Goal: Navigation & Orientation: Find specific page/section

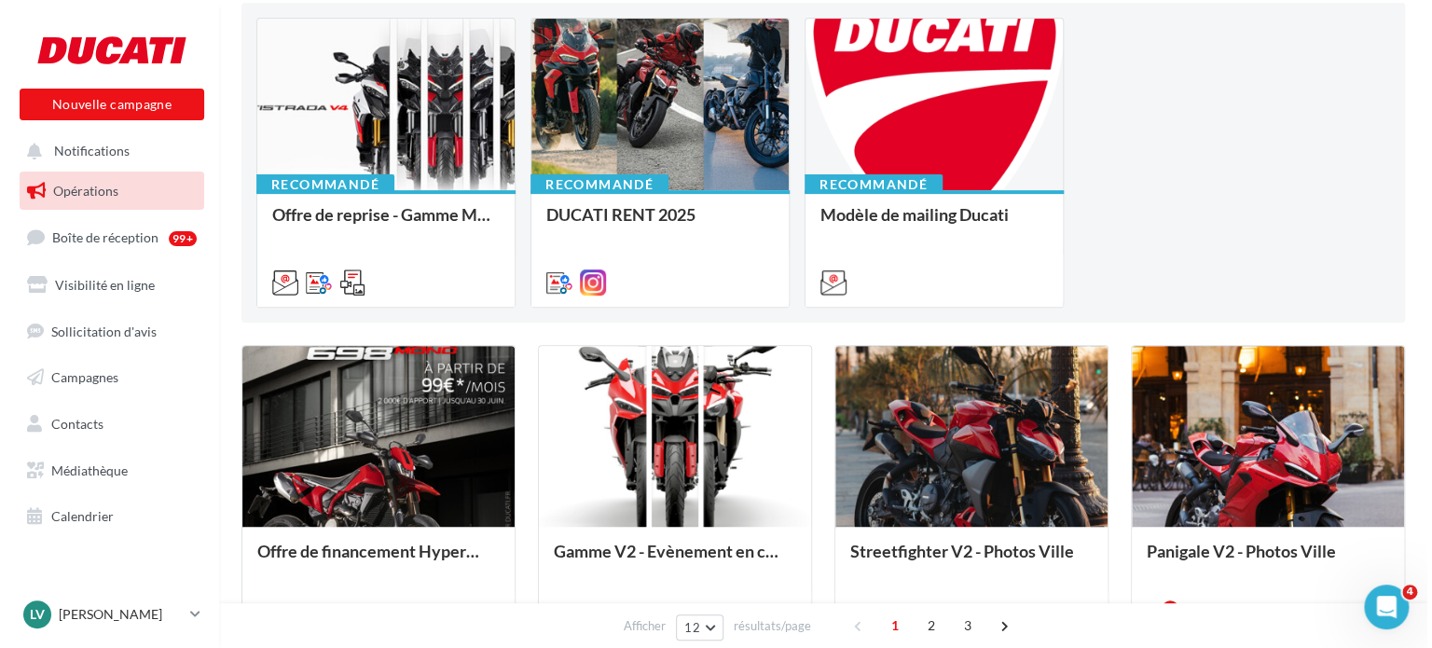
scroll to position [93, 0]
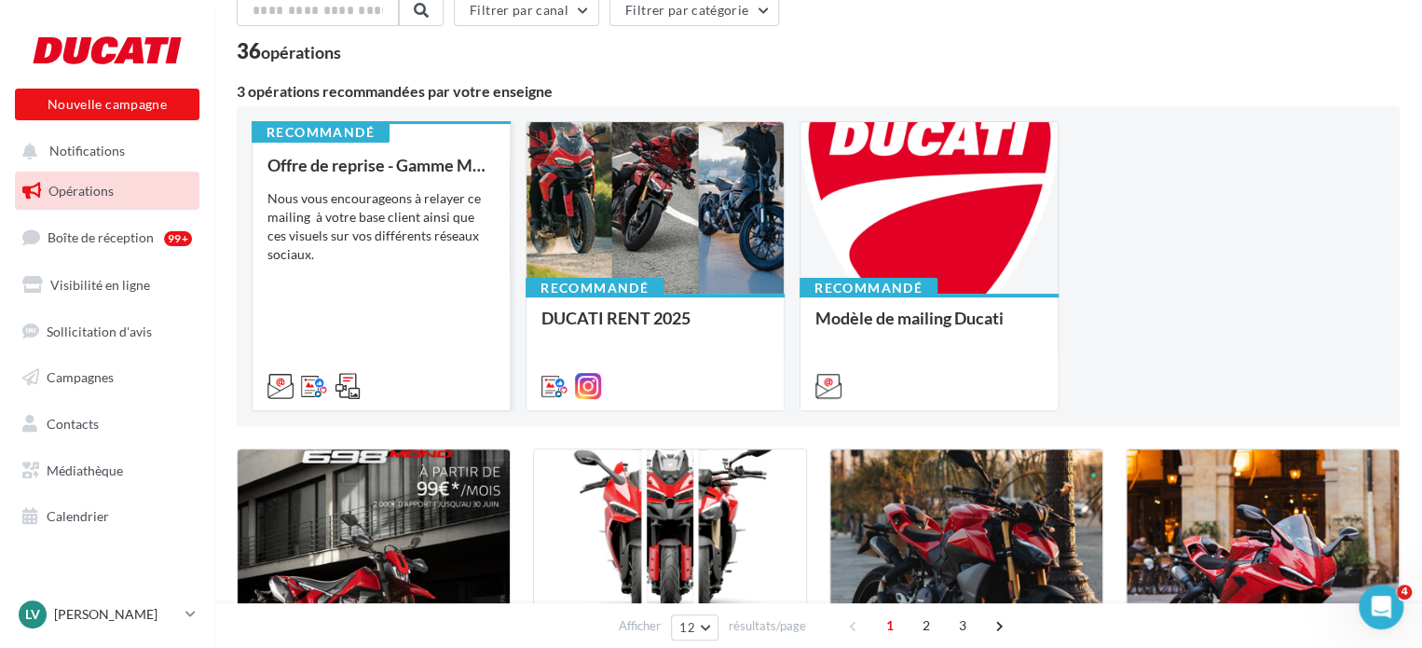
click at [369, 295] on div "Offre de reprise - Gamme MTS V4 Nous vous encourageons à relayer ce mailing à v…" at bounding box center [381, 275] width 227 height 238
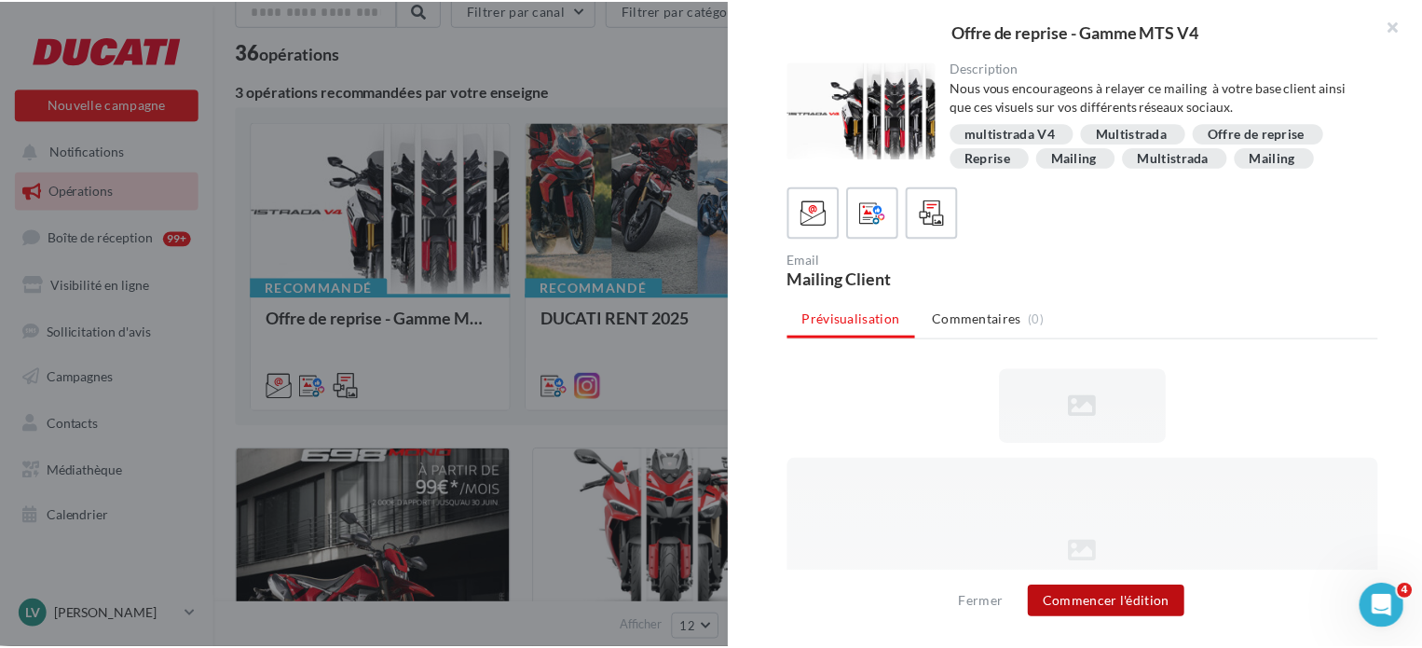
scroll to position [0, 0]
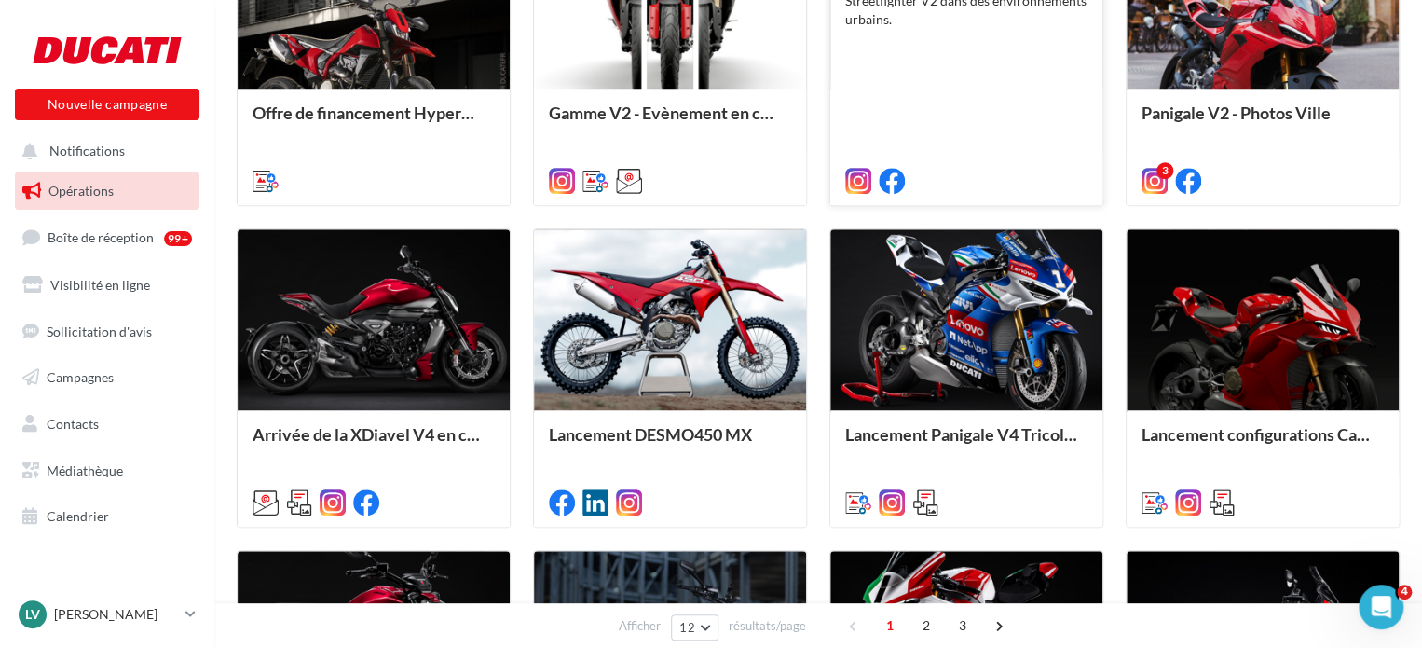
scroll to position [653, 0]
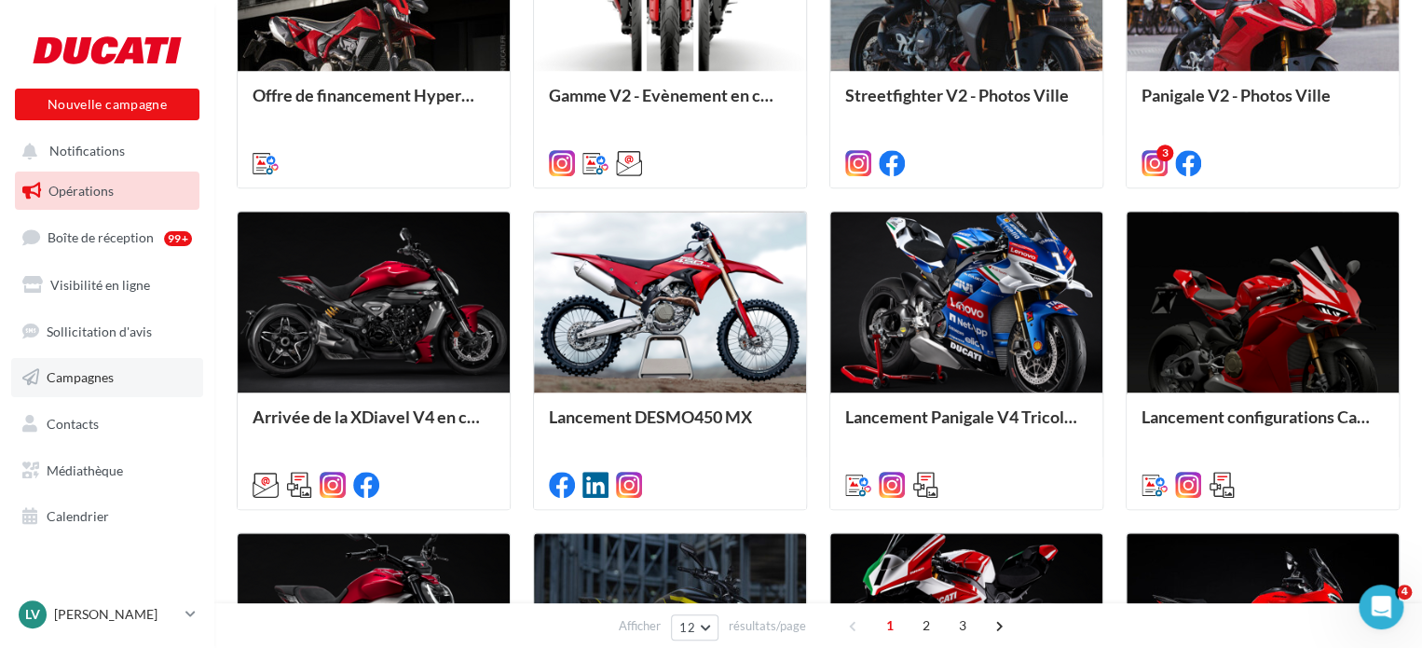
click at [93, 382] on span "Campagnes" at bounding box center [80, 377] width 67 height 16
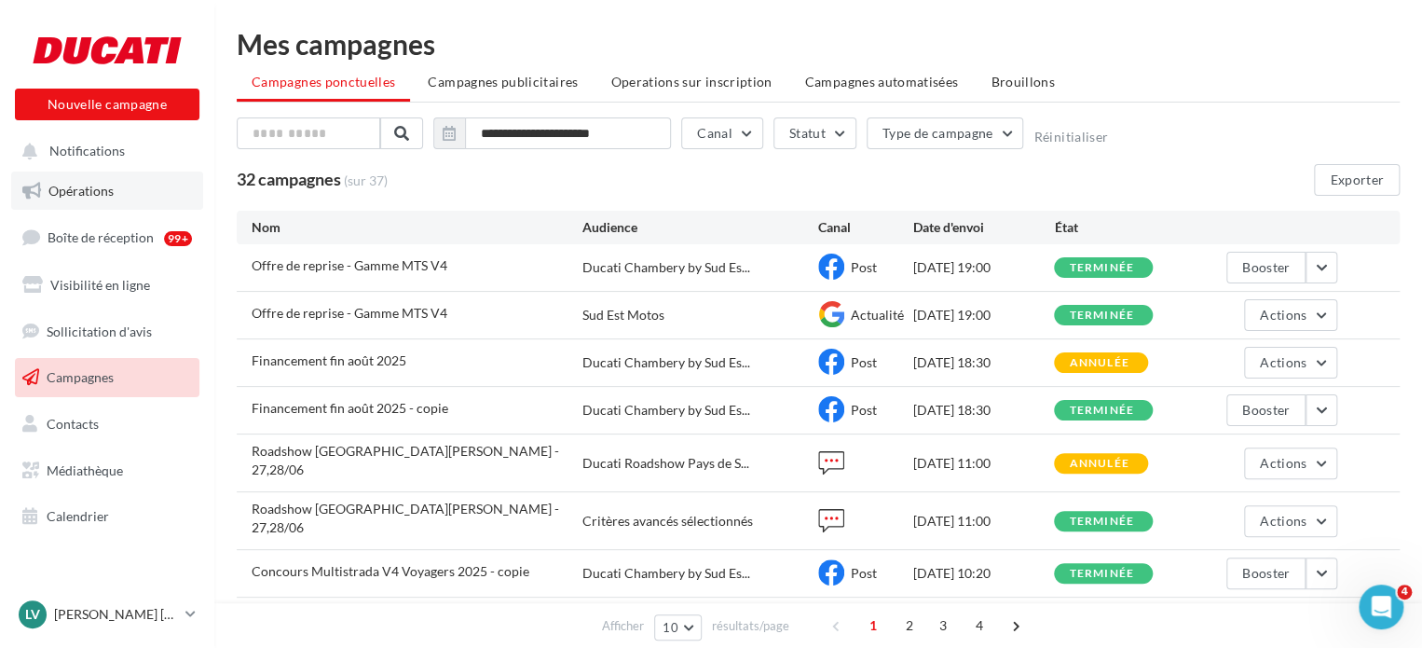
click at [142, 200] on link "Opérations" at bounding box center [107, 191] width 192 height 39
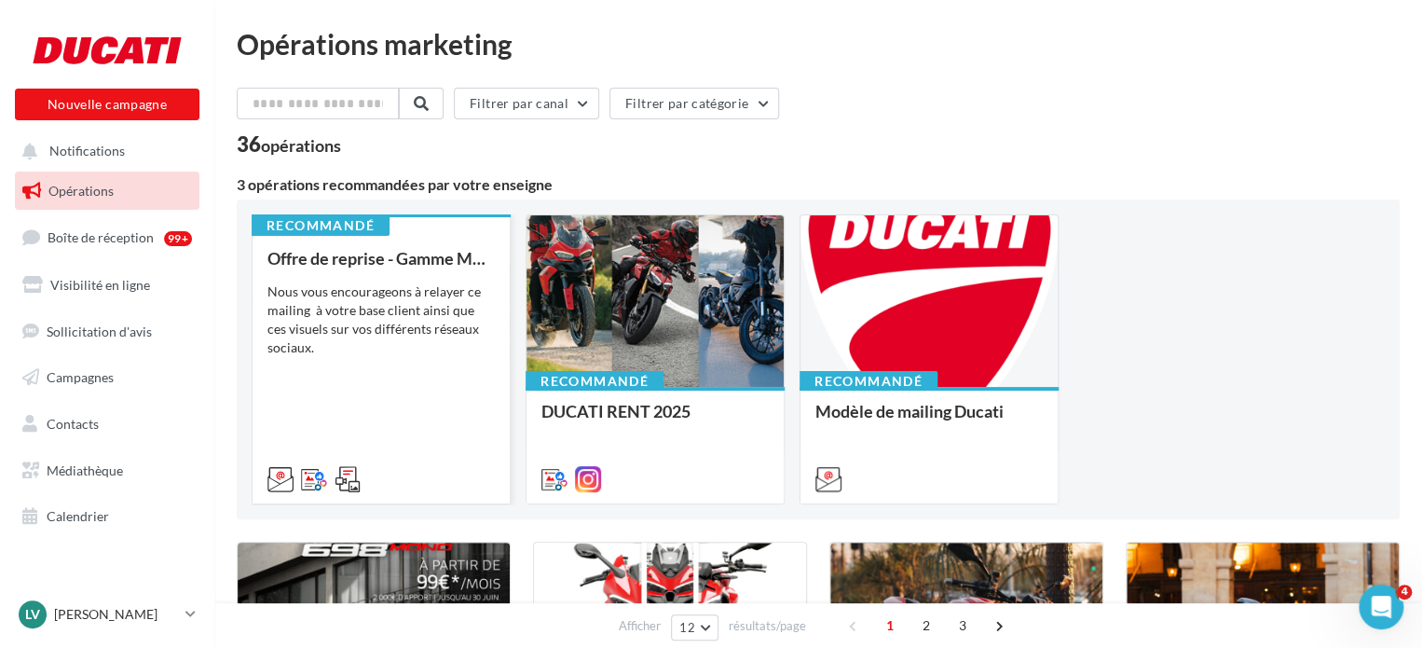
click at [405, 379] on div "Offre de reprise - Gamme MTS V4 Nous vous encourageons à relayer ce mailing à v…" at bounding box center [381, 368] width 227 height 238
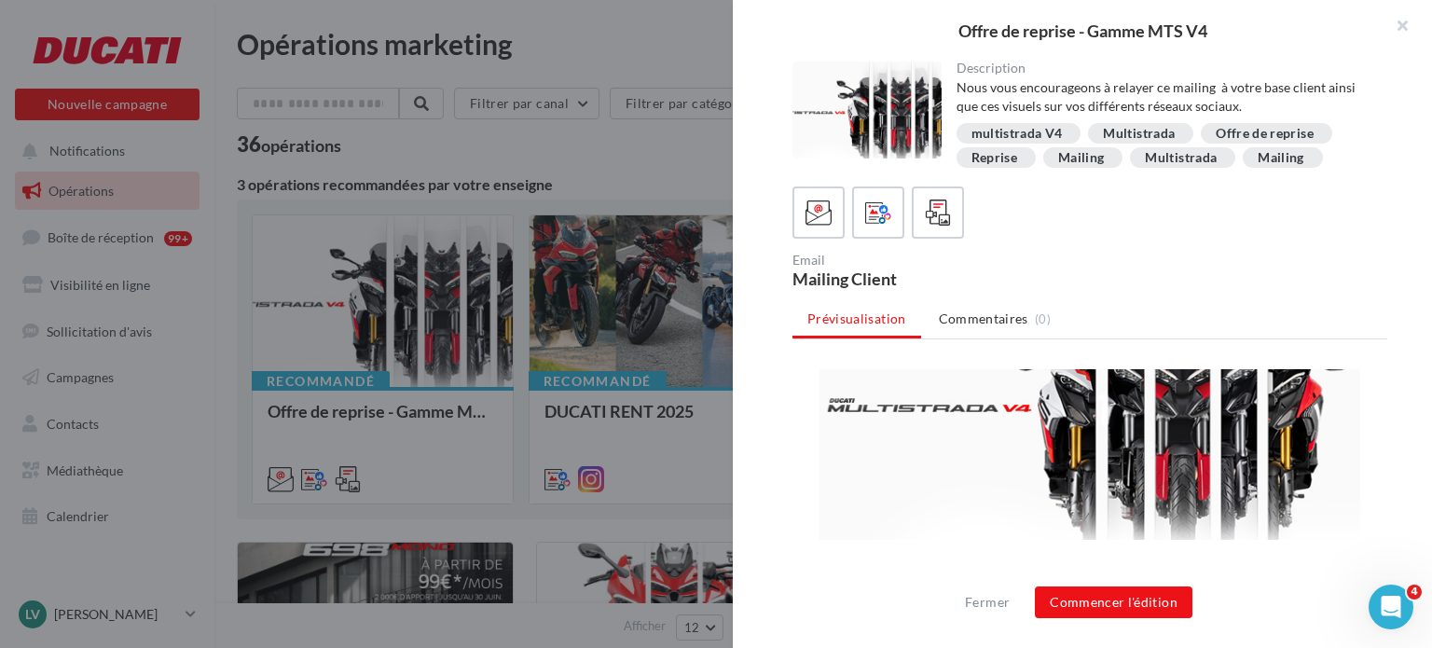
scroll to position [194, 0]
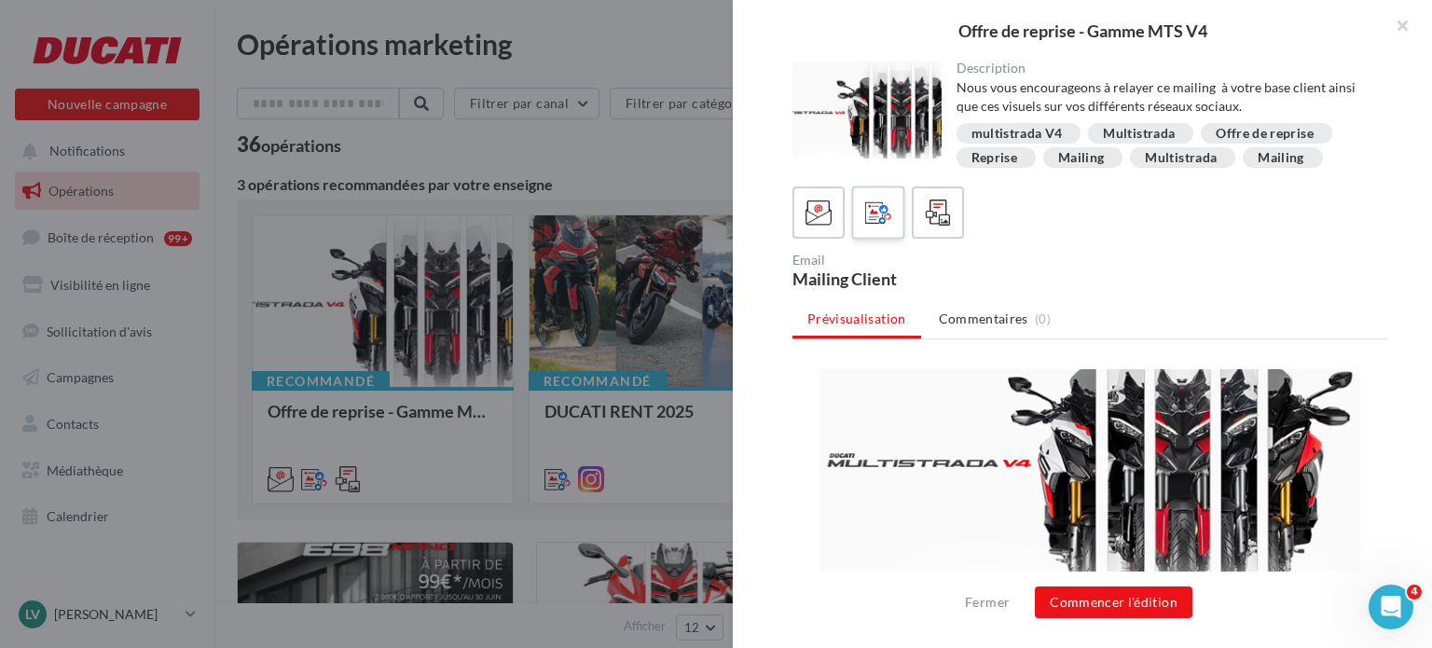
click at [880, 228] on div at bounding box center [878, 213] width 34 height 34
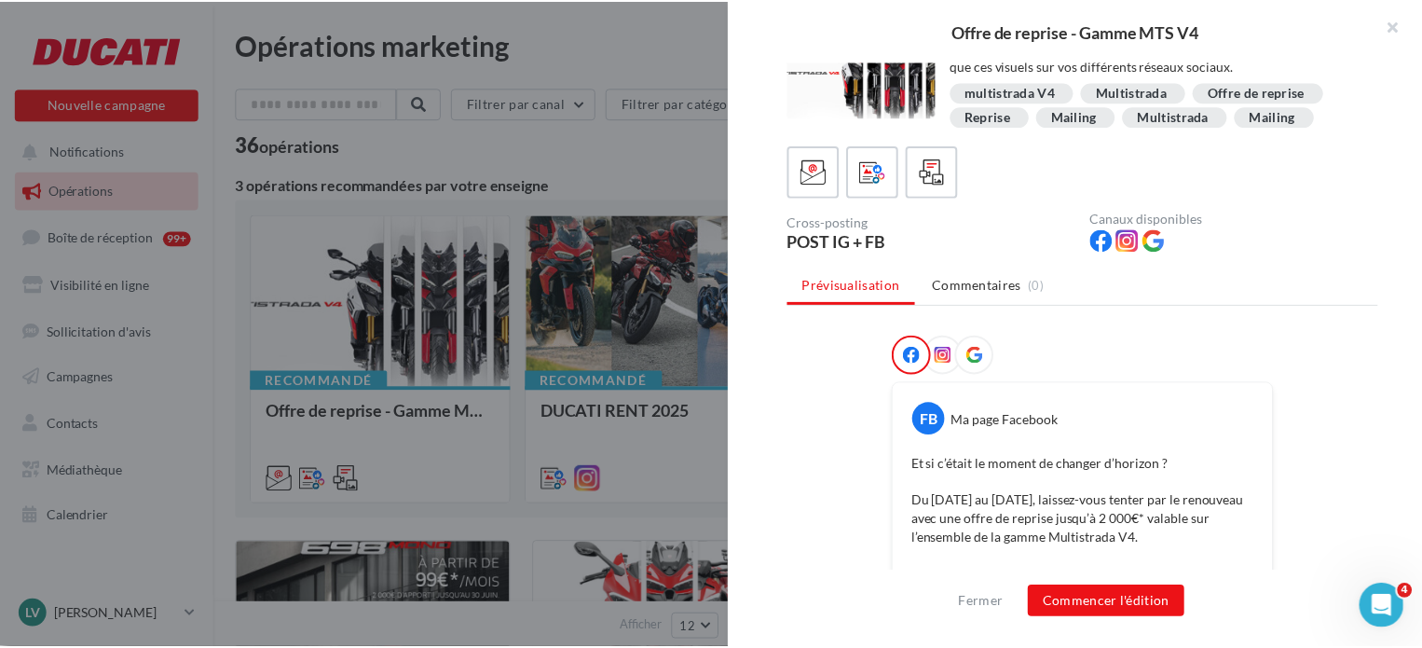
scroll to position [0, 0]
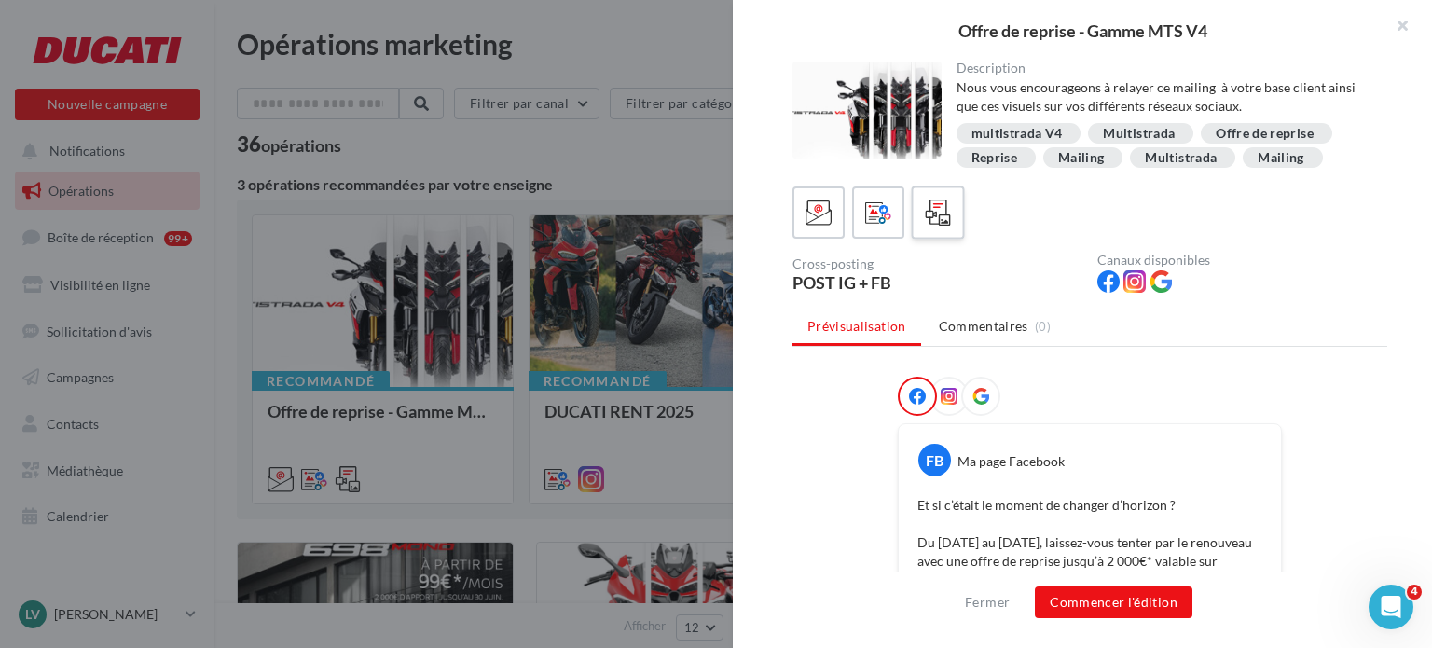
click at [931, 217] on icon at bounding box center [938, 212] width 27 height 27
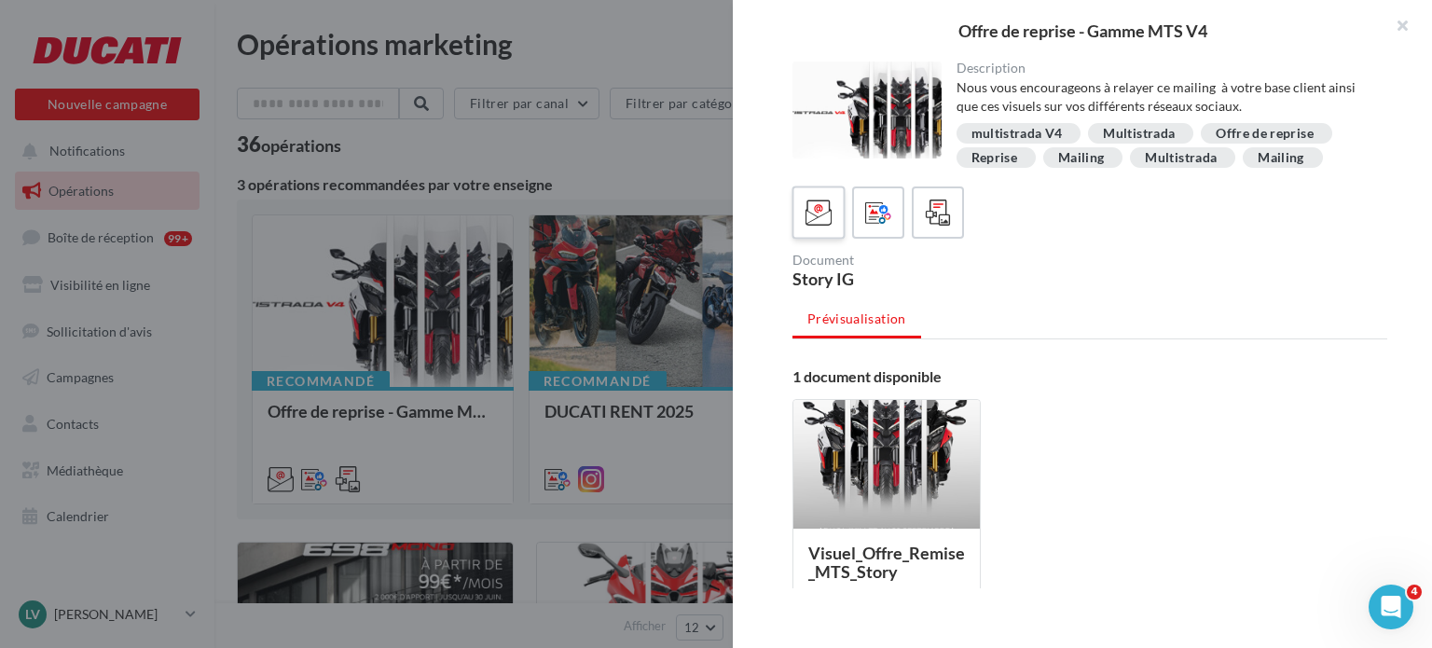
click at [805, 227] on div at bounding box center [819, 213] width 34 height 34
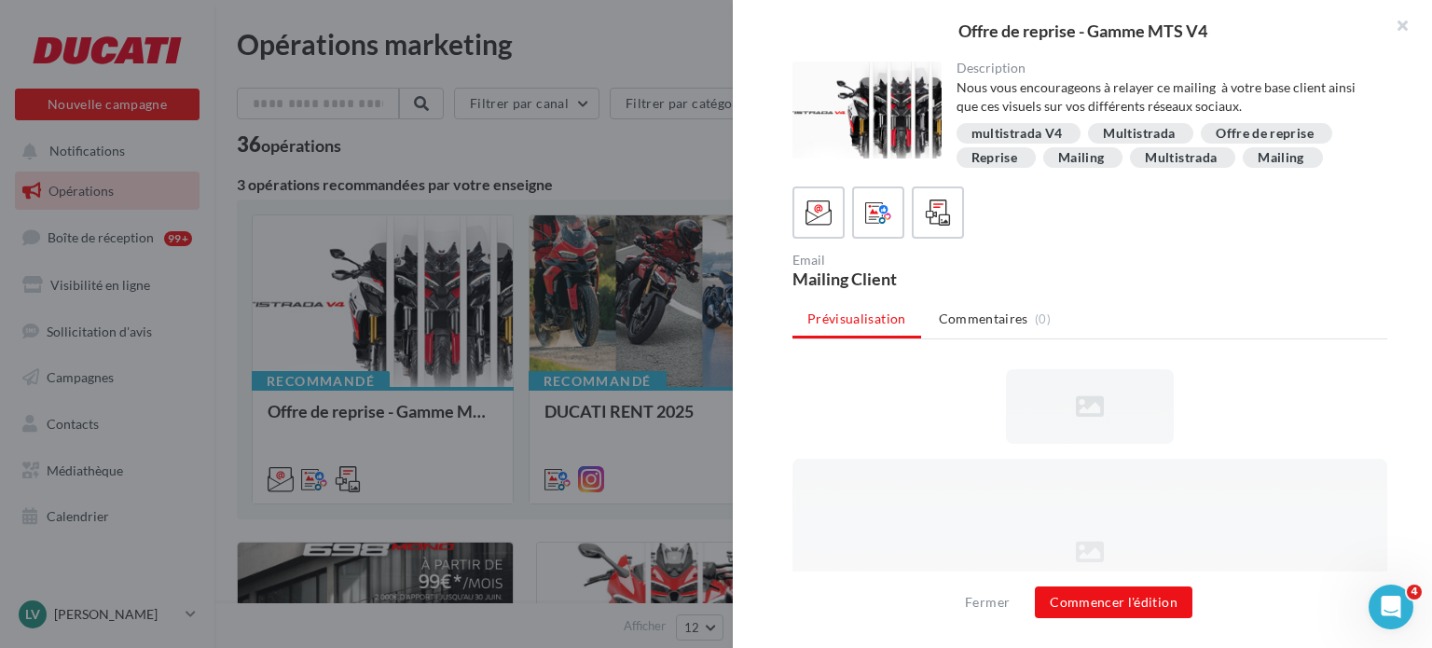
click at [498, 168] on div at bounding box center [716, 324] width 1432 height 648
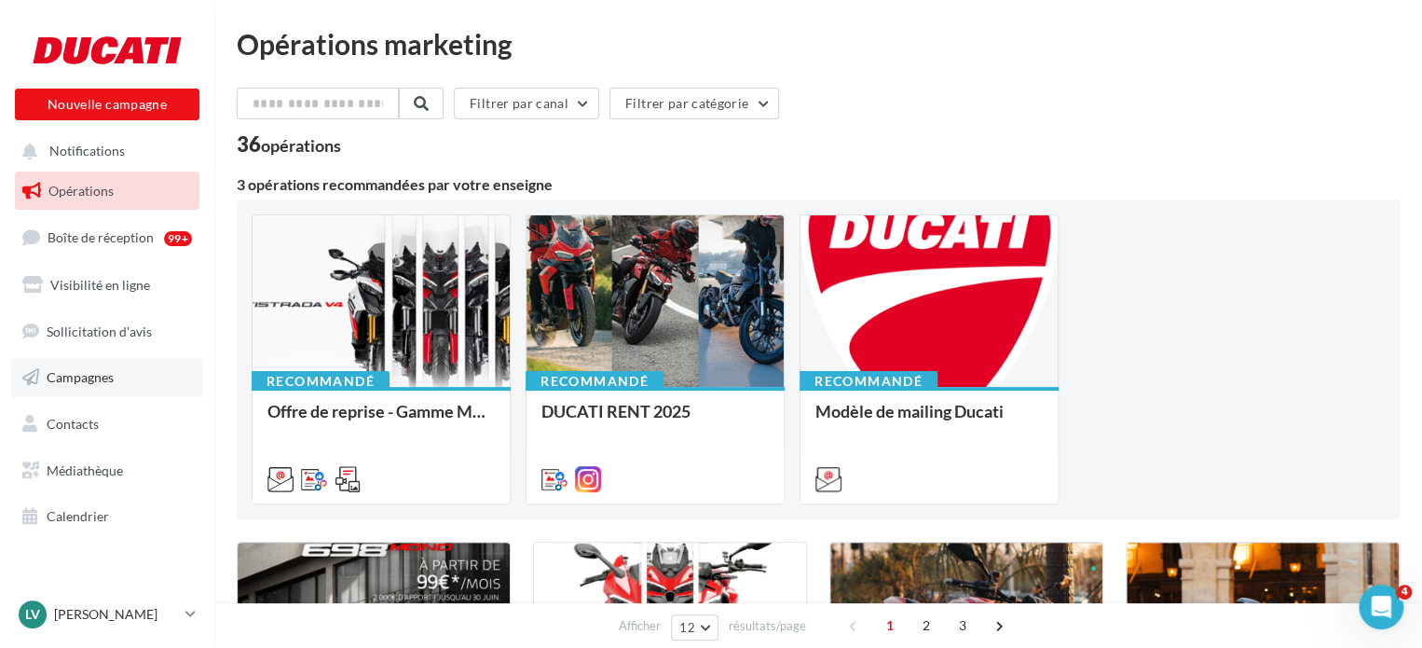
click at [144, 384] on link "Campagnes" at bounding box center [107, 377] width 192 height 39
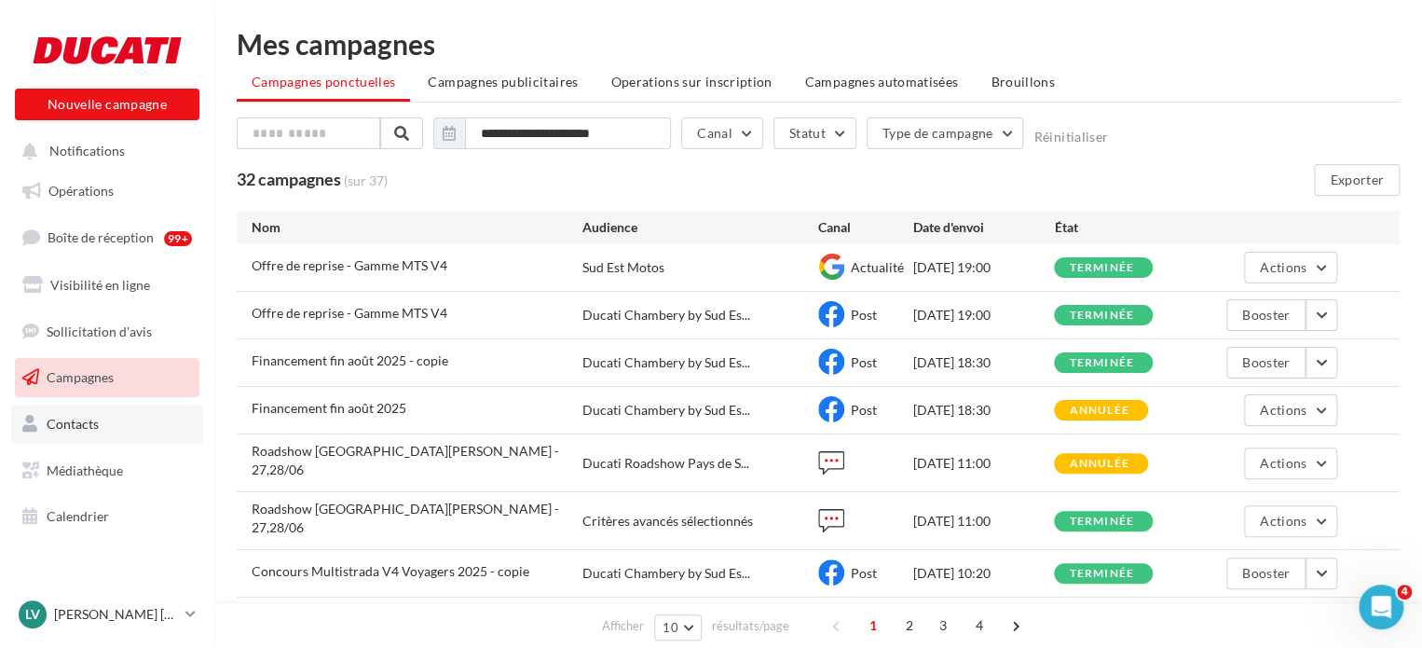
click at [116, 413] on link "Contacts" at bounding box center [107, 424] width 192 height 39
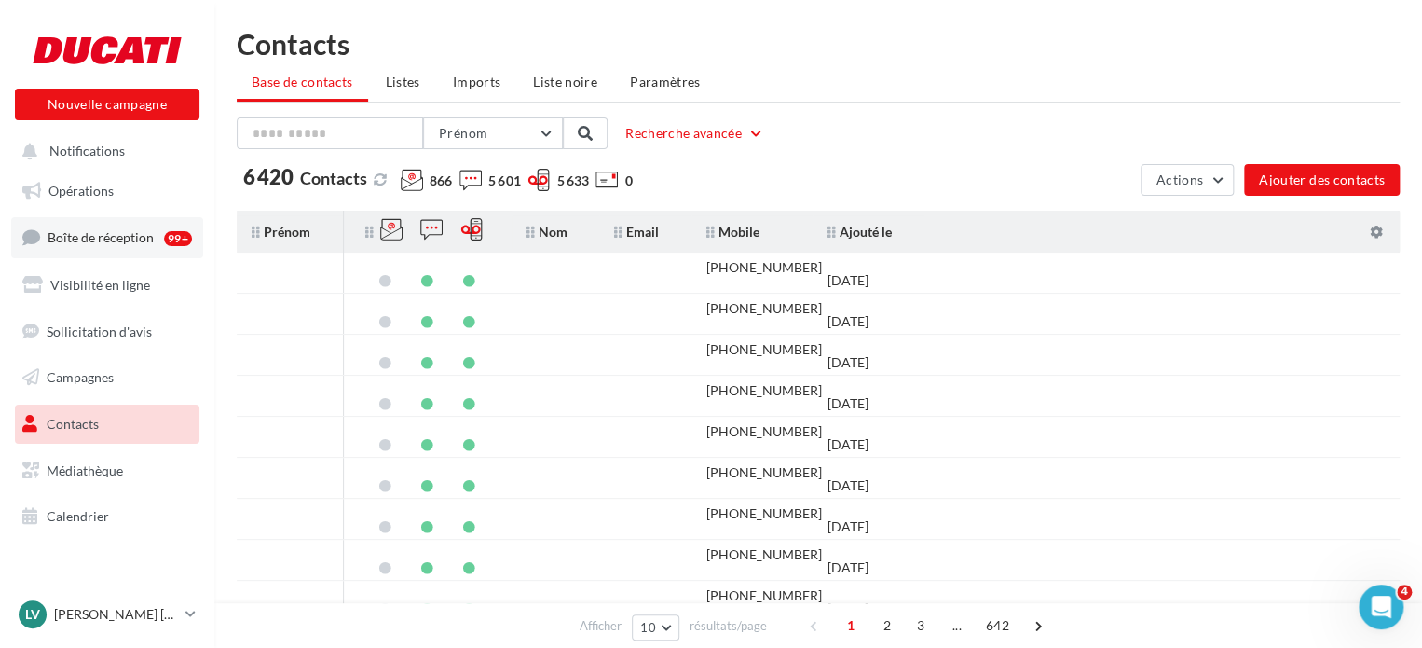
click at [88, 245] on link "Boîte de réception 99+" at bounding box center [107, 237] width 192 height 40
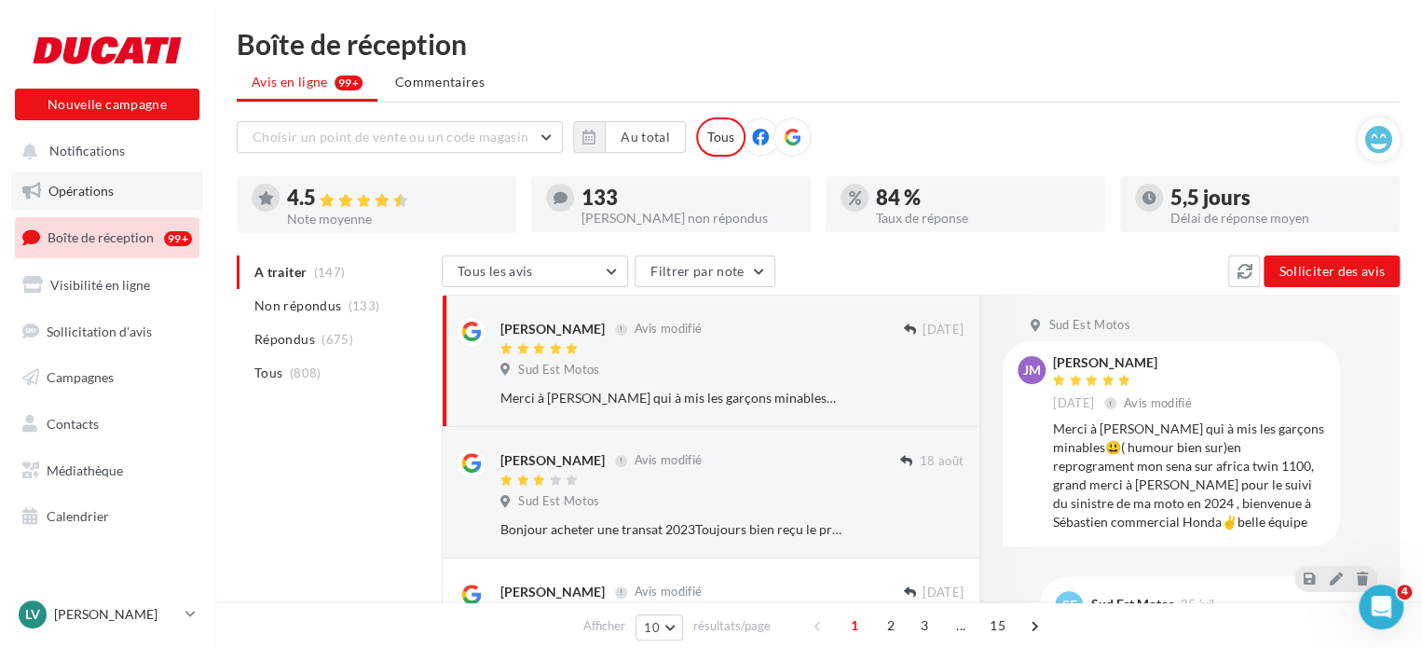
click at [95, 198] on span "Opérations" at bounding box center [80, 191] width 65 height 16
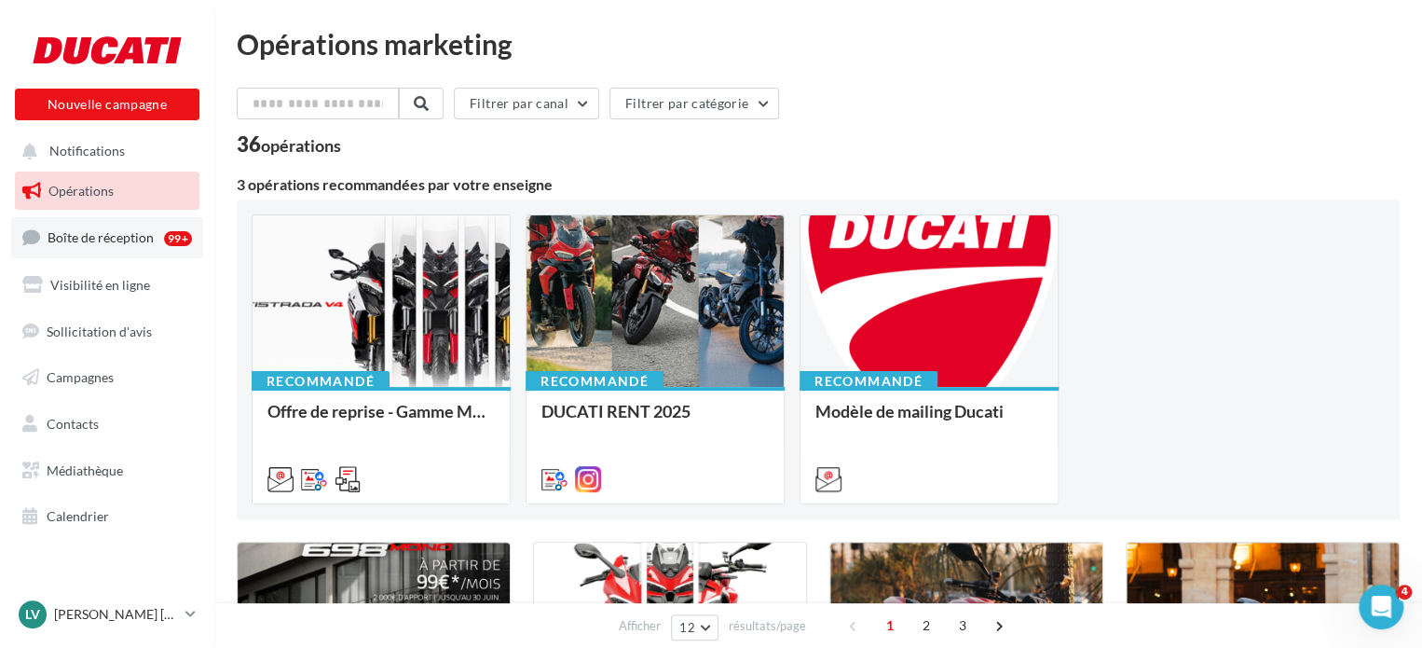
click at [101, 235] on span "Boîte de réception" at bounding box center [101, 237] width 106 height 16
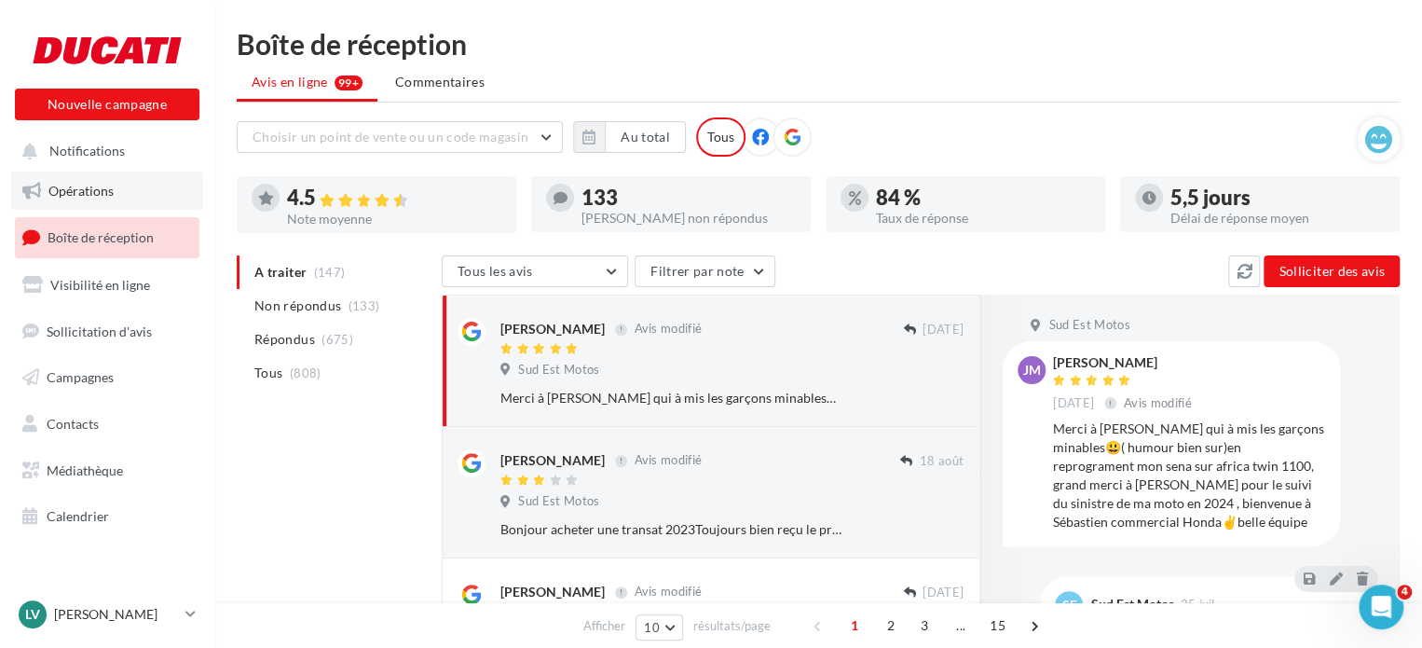
click at [90, 193] on span "Opérations" at bounding box center [80, 191] width 65 height 16
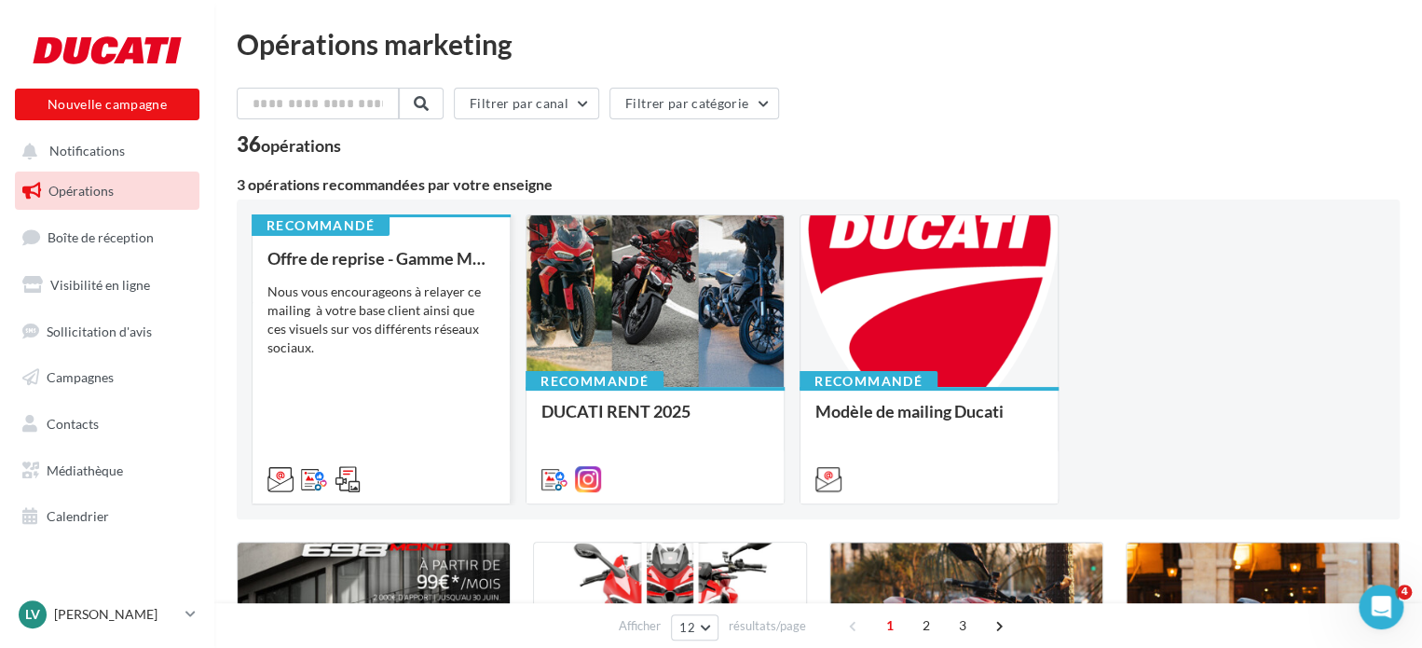
click at [392, 301] on div "Nous vous encourageons à relayer ce mailing à votre base client ainsi que ces v…" at bounding box center [381, 319] width 227 height 75
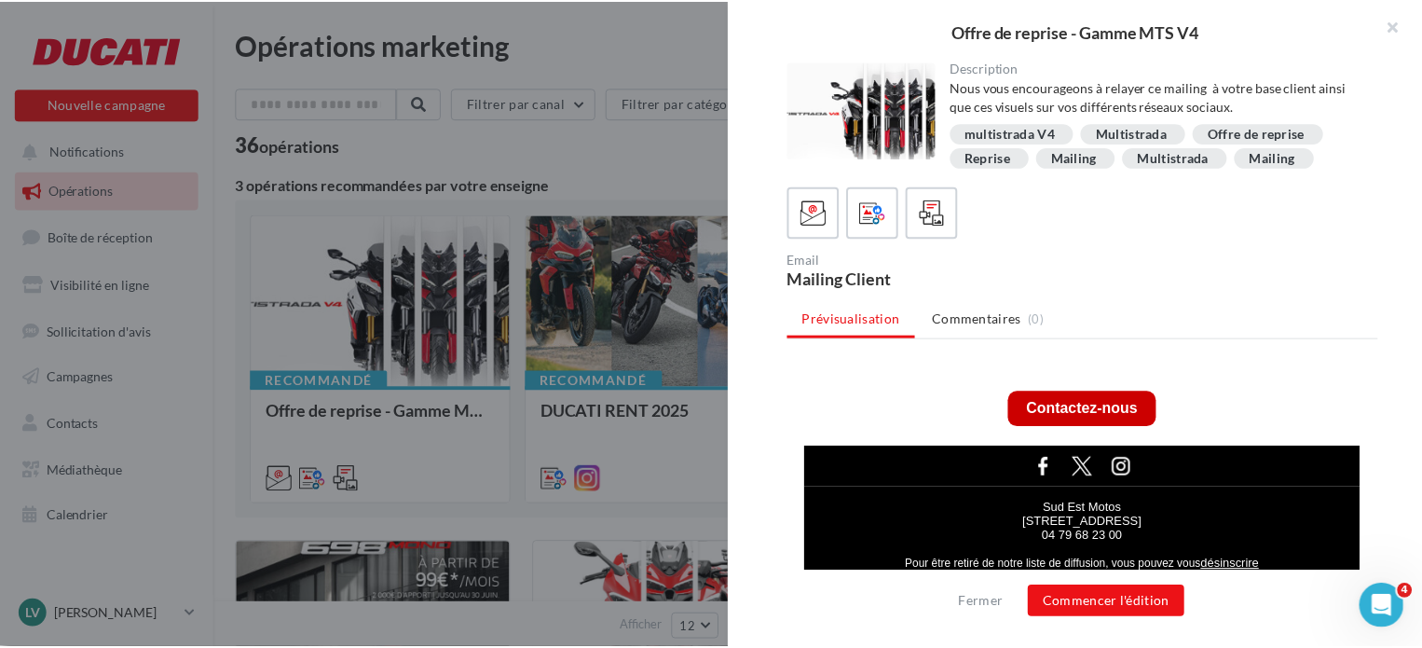
scroll to position [660, 0]
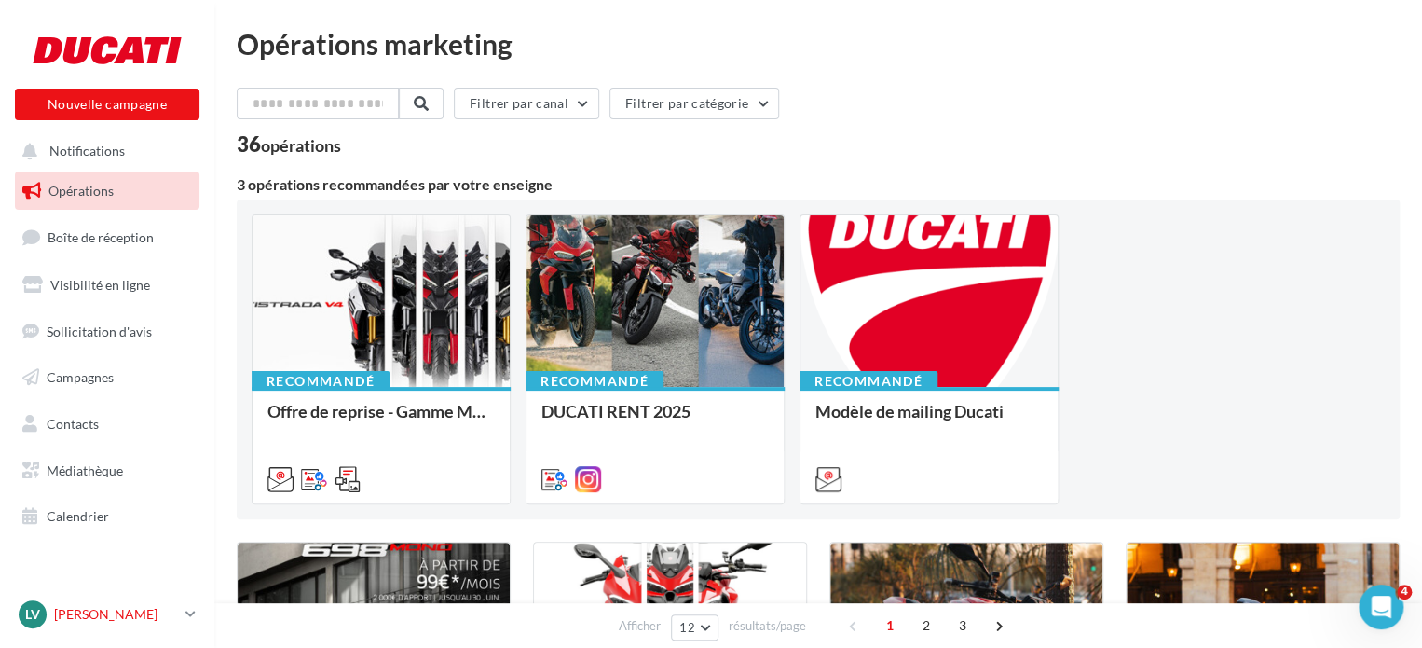
click at [182, 617] on link "[PERSON_NAME] [EMAIL_ADDRESS][DOMAIN_NAME]" at bounding box center [107, 614] width 185 height 35
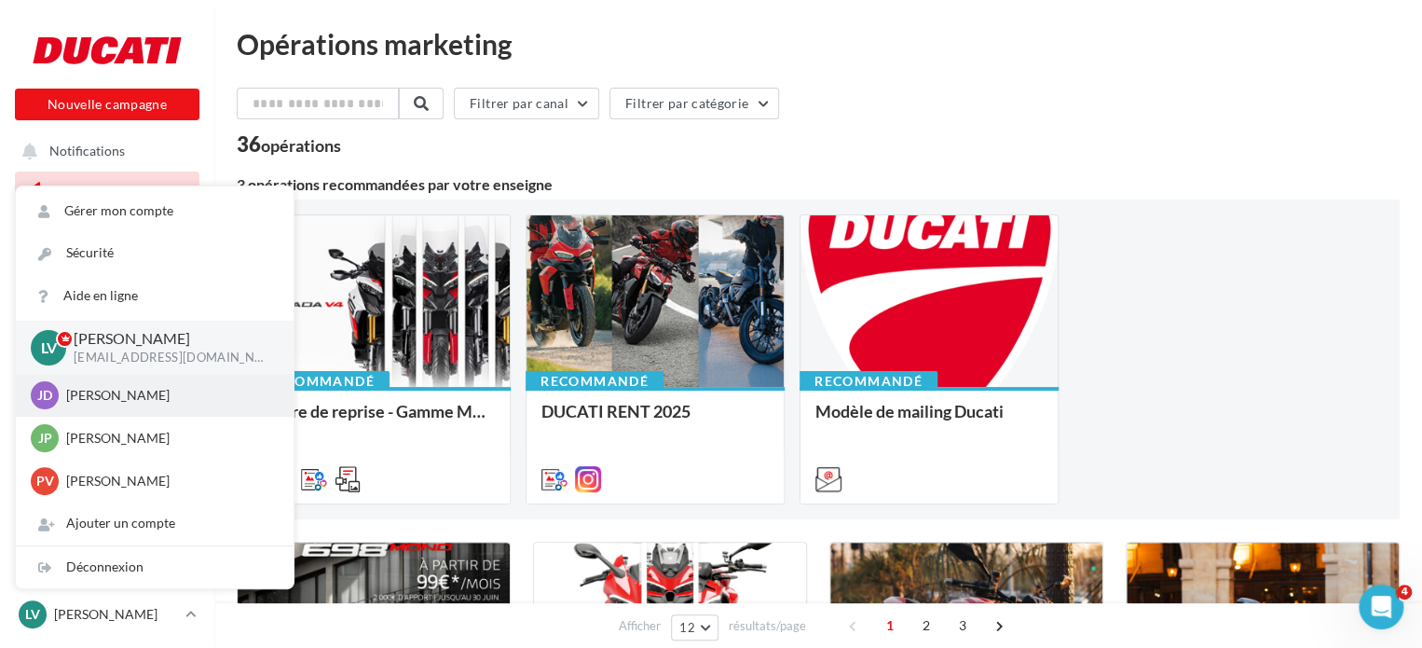
click at [151, 394] on p "Jennifer DEDIEU" at bounding box center [168, 395] width 205 height 19
